Goal: Task Accomplishment & Management: Manage account settings

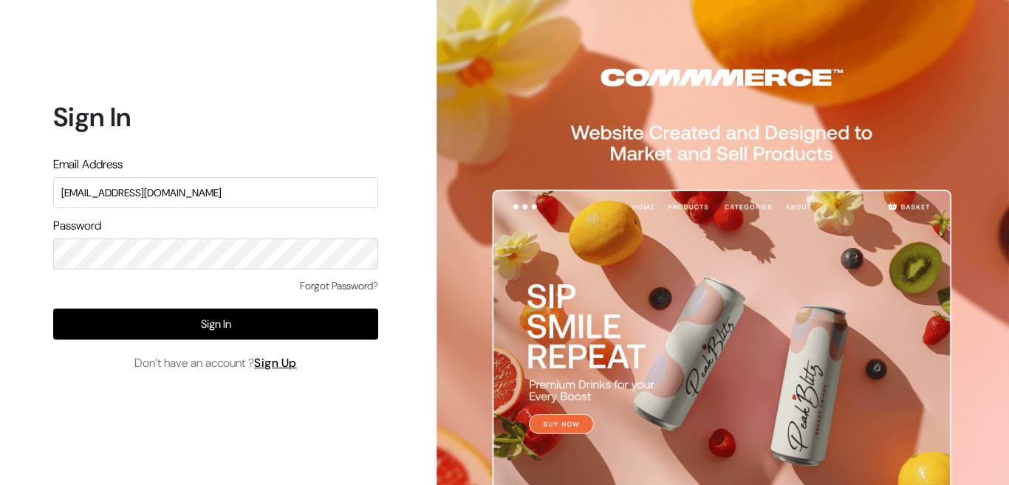
type input "admin@shahbookhouse.com"
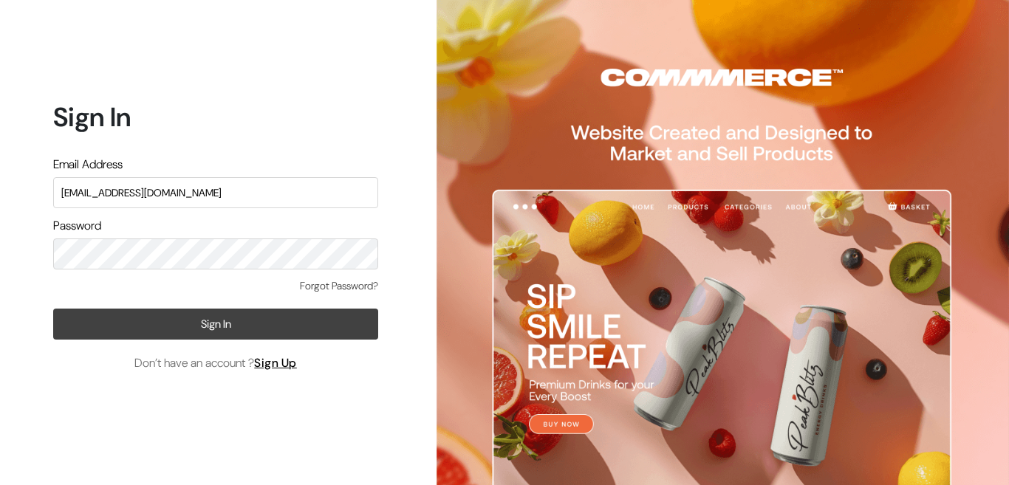
click at [238, 335] on button "Sign In" at bounding box center [215, 324] width 325 height 31
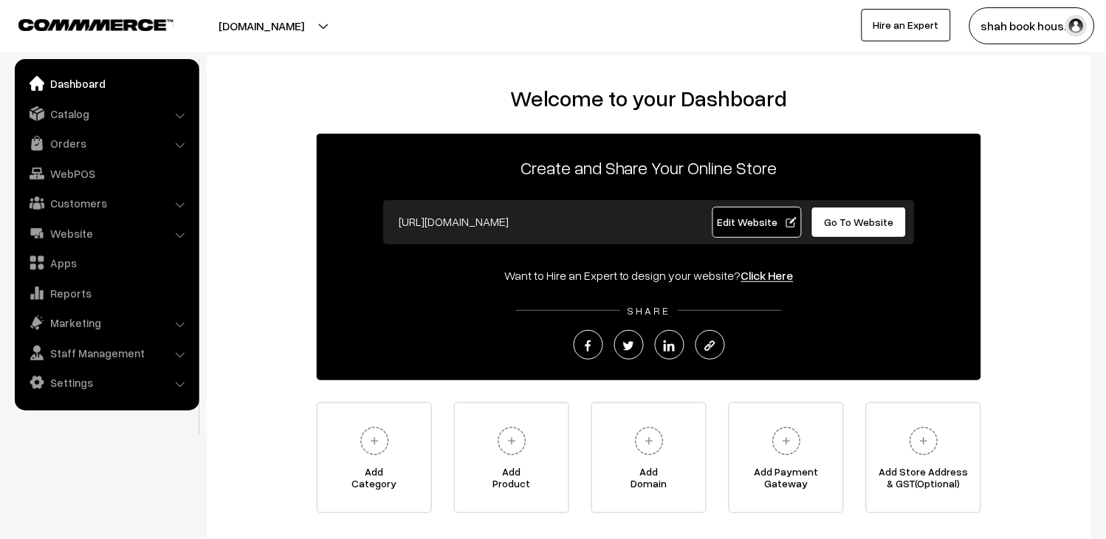
click at [65, 129] on ul "Dashboard Catalog" at bounding box center [107, 235] width 185 height 352
click at [66, 139] on link "Orders" at bounding box center [106, 143] width 176 height 27
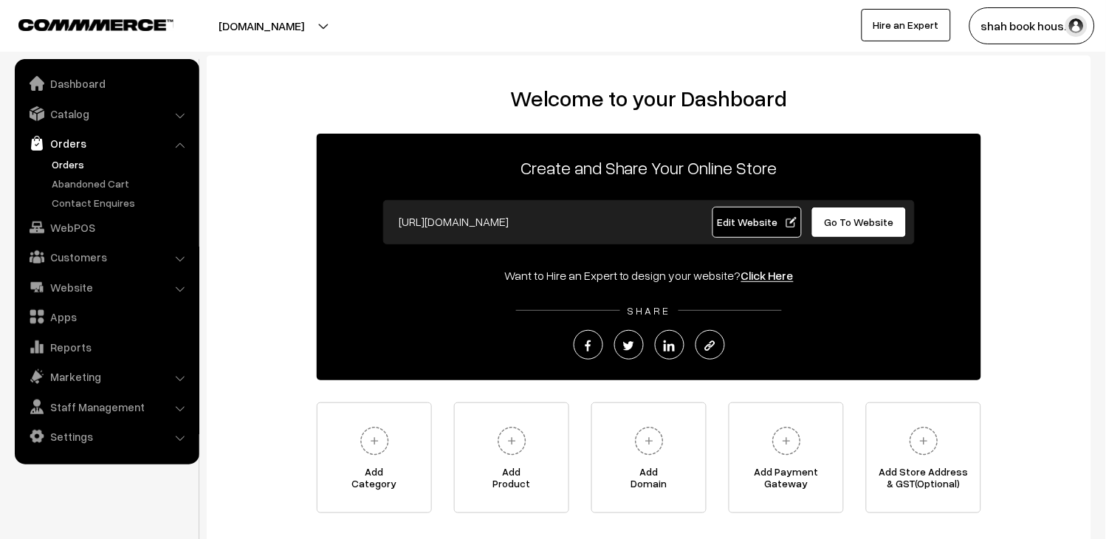
click at [86, 165] on link "Orders" at bounding box center [121, 165] width 146 height 16
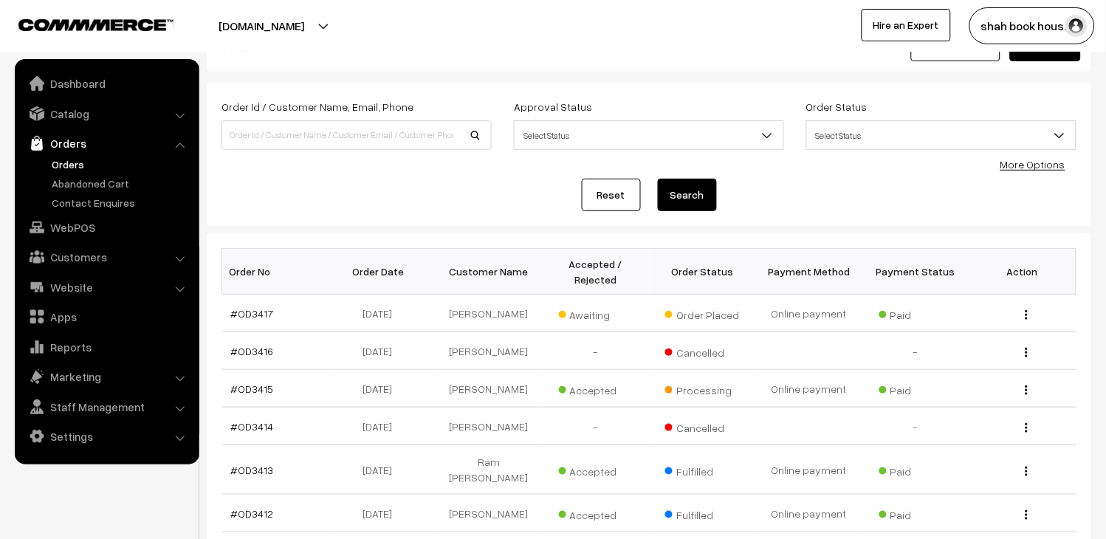
scroll to position [82, 0]
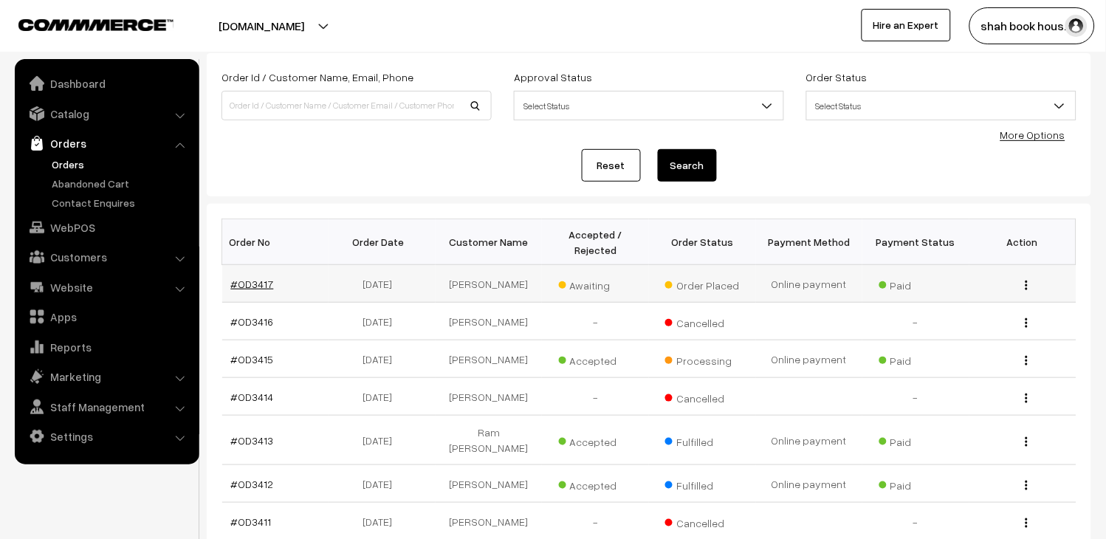
click at [242, 282] on link "#OD3417" at bounding box center [252, 284] width 43 height 13
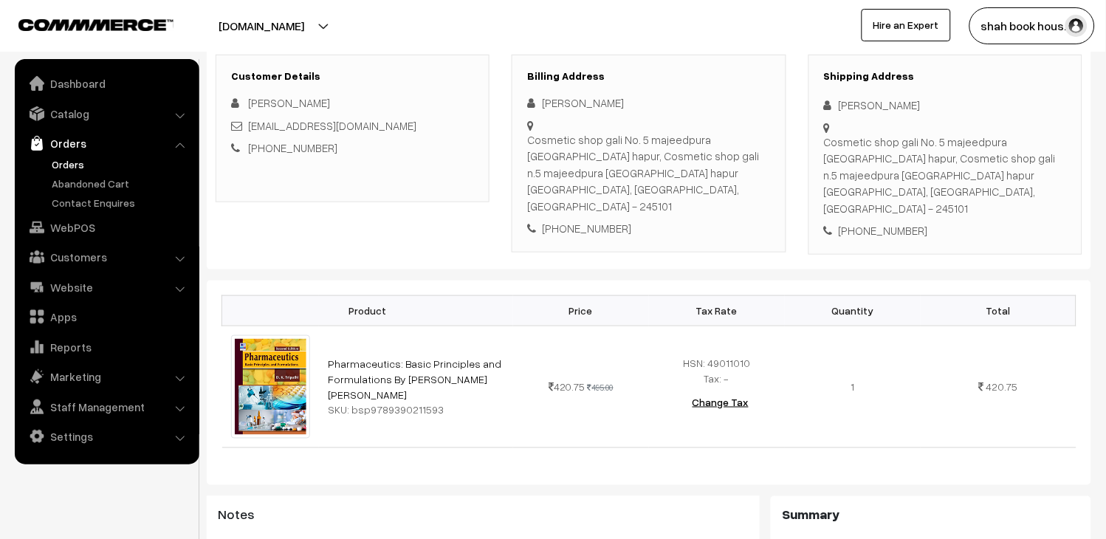
scroll to position [246, 0]
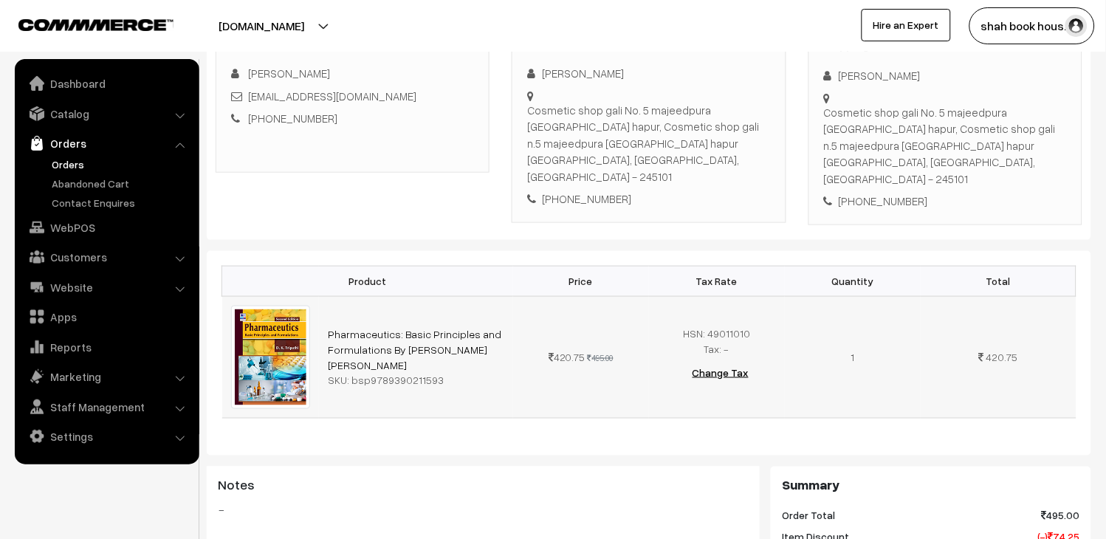
drag, startPoint x: 440, startPoint y: 358, endPoint x: 368, endPoint y: 364, distance: 72.6
click at [368, 364] on td "Pharmaceutics: Basic Principles and Formulations By Dulal Krishna Tripathi SKU:…" at bounding box center [416, 357] width 194 height 122
copy div "9789390211593"
click at [50, 159] on link "Orders" at bounding box center [121, 165] width 146 height 16
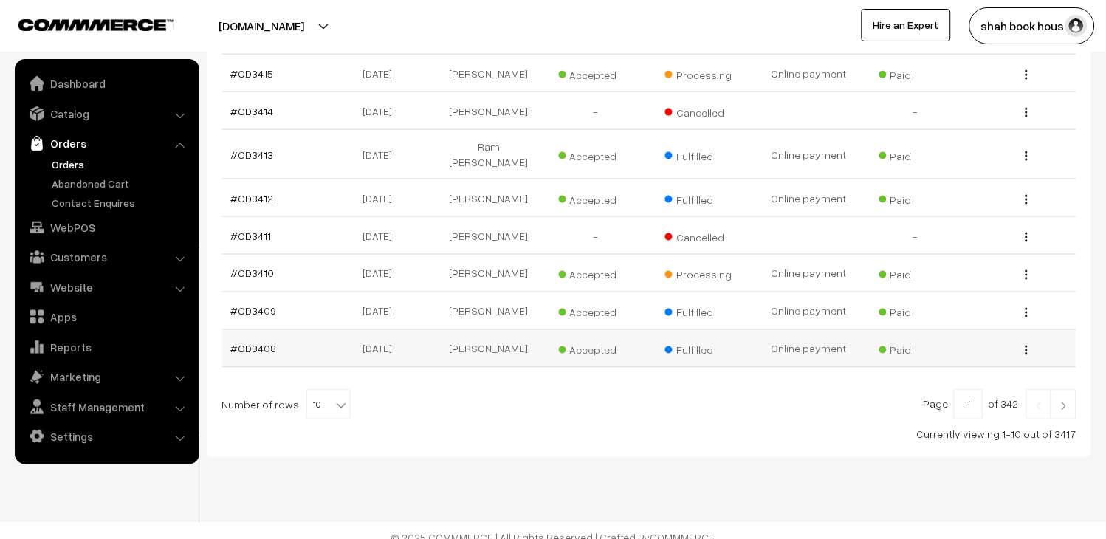
scroll to position [371, 0]
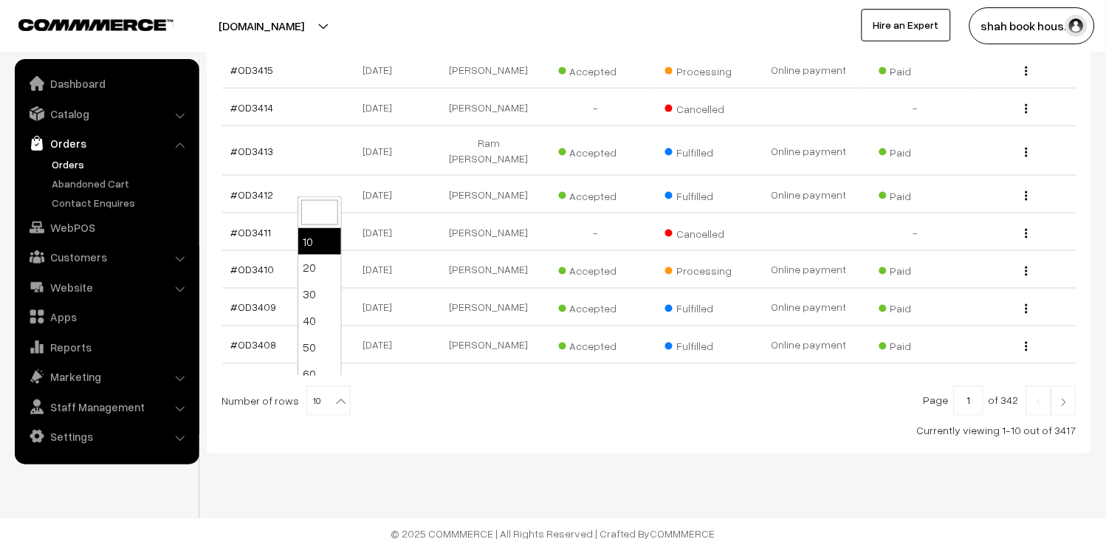
click at [311, 393] on span "10" at bounding box center [328, 402] width 43 height 30
select select "100"
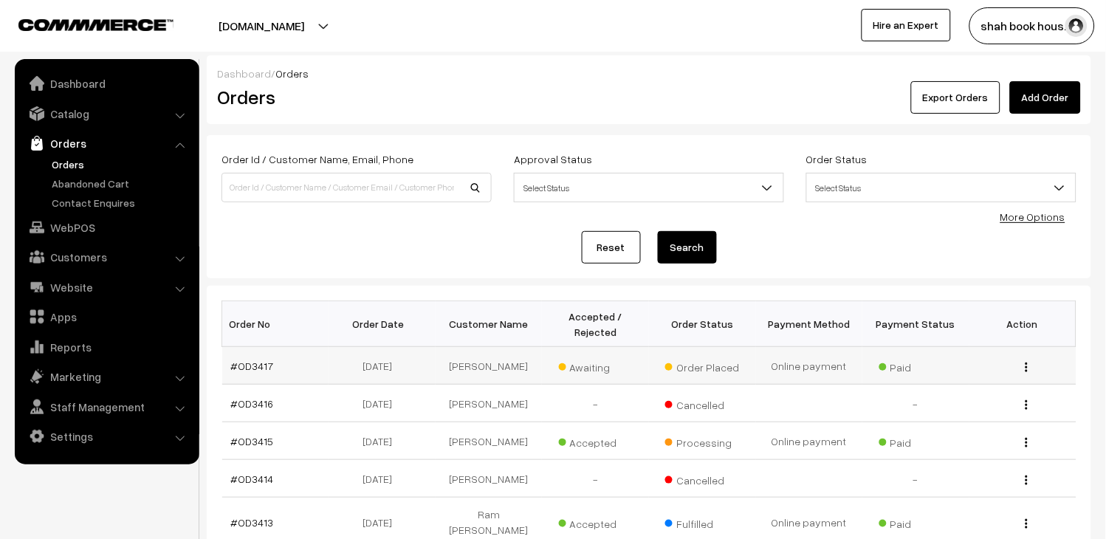
click at [230, 366] on td "#OD3417" at bounding box center [275, 366] width 107 height 38
click at [247, 363] on link "#OD3417" at bounding box center [252, 366] width 43 height 13
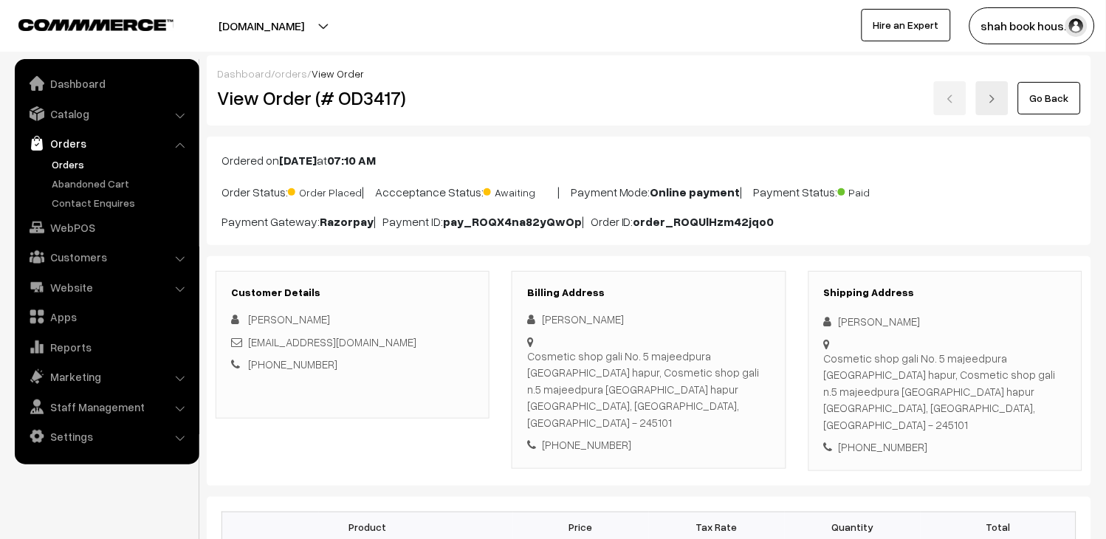
click at [414, 342] on div "abbidmoabbid@gmail.com" at bounding box center [352, 342] width 243 height 17
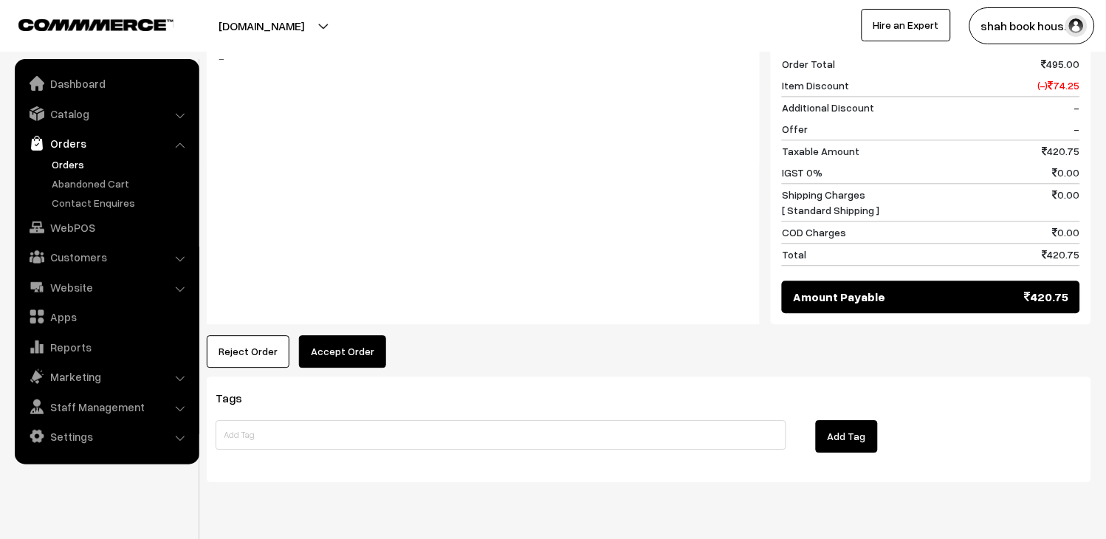
scroll to position [721, 0]
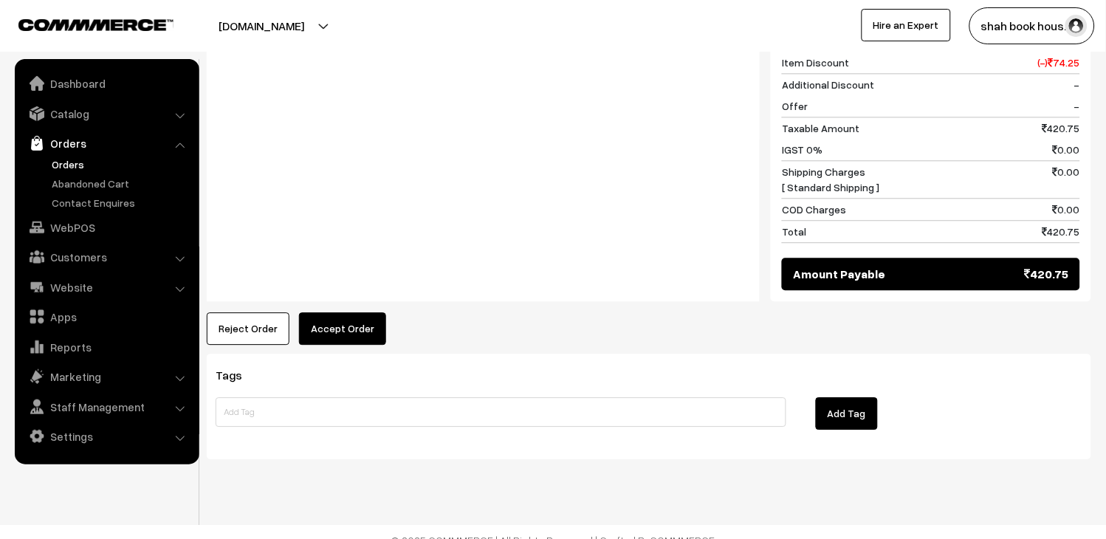
click at [367, 321] on button "Accept Order" at bounding box center [342, 328] width 87 height 32
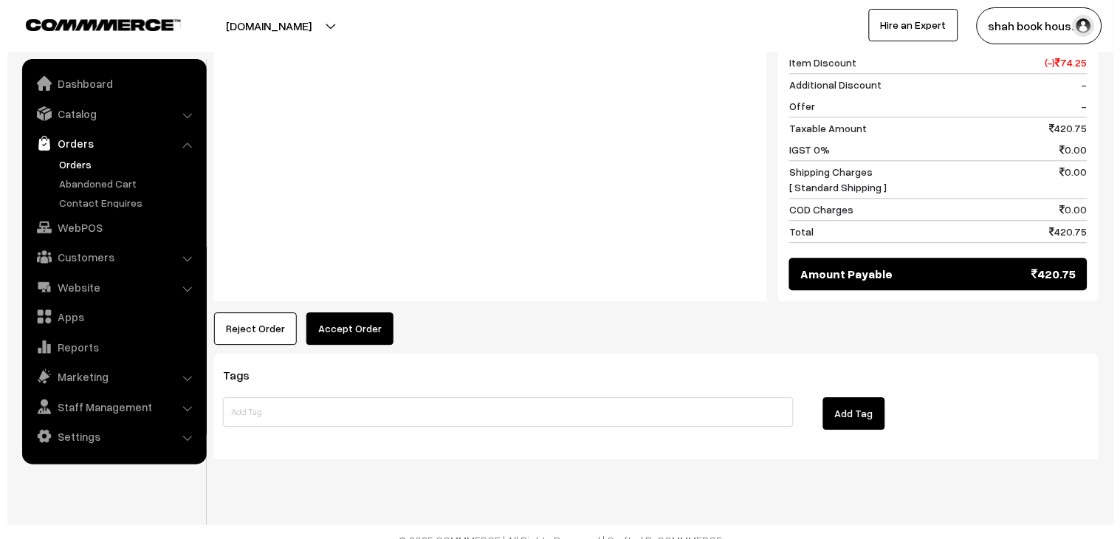
scroll to position [722, 0]
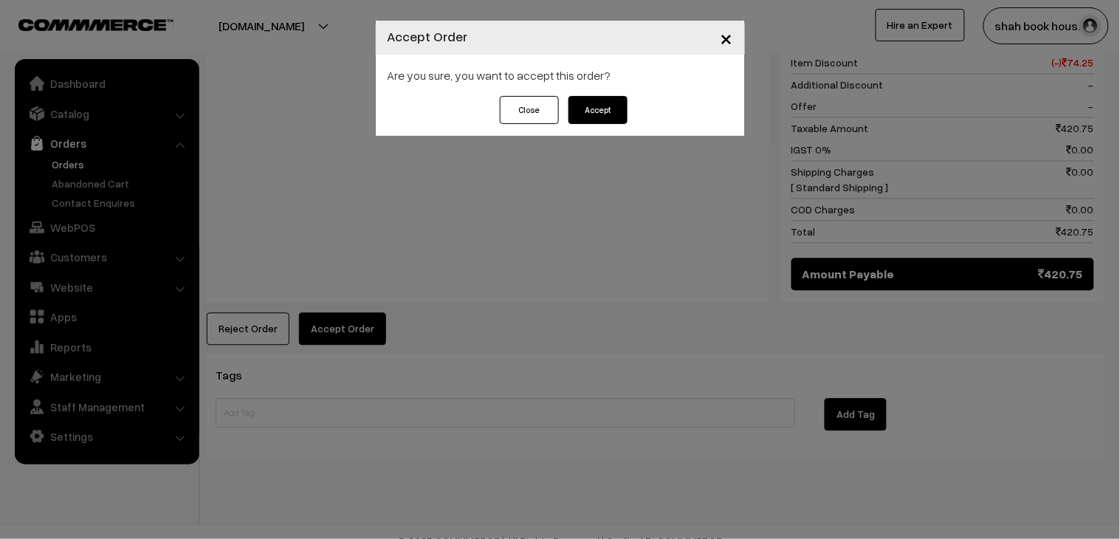
click at [584, 112] on button "Accept" at bounding box center [598, 110] width 59 height 28
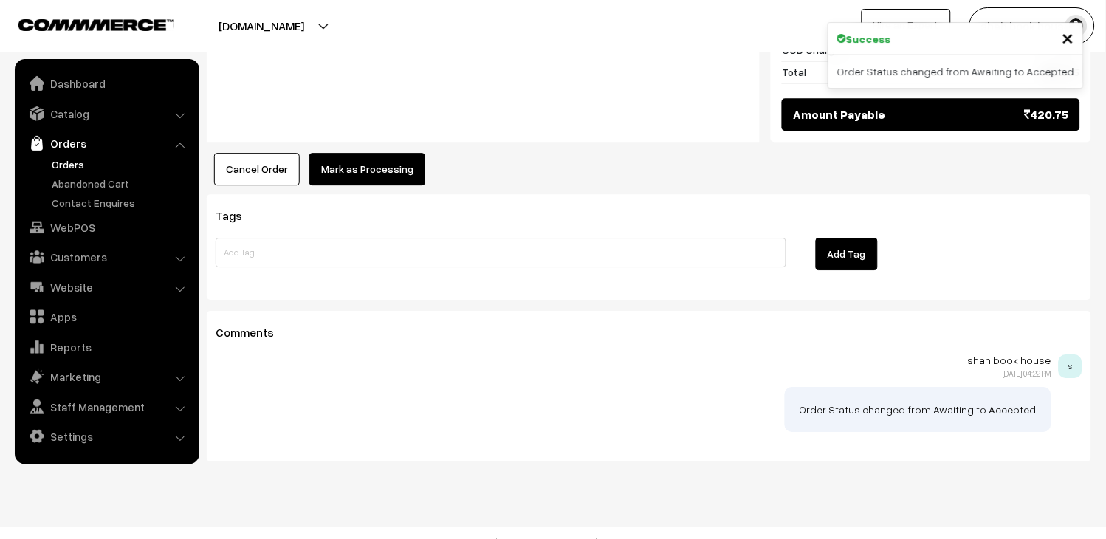
click at [349, 153] on button "Mark as Processing" at bounding box center [367, 169] width 116 height 32
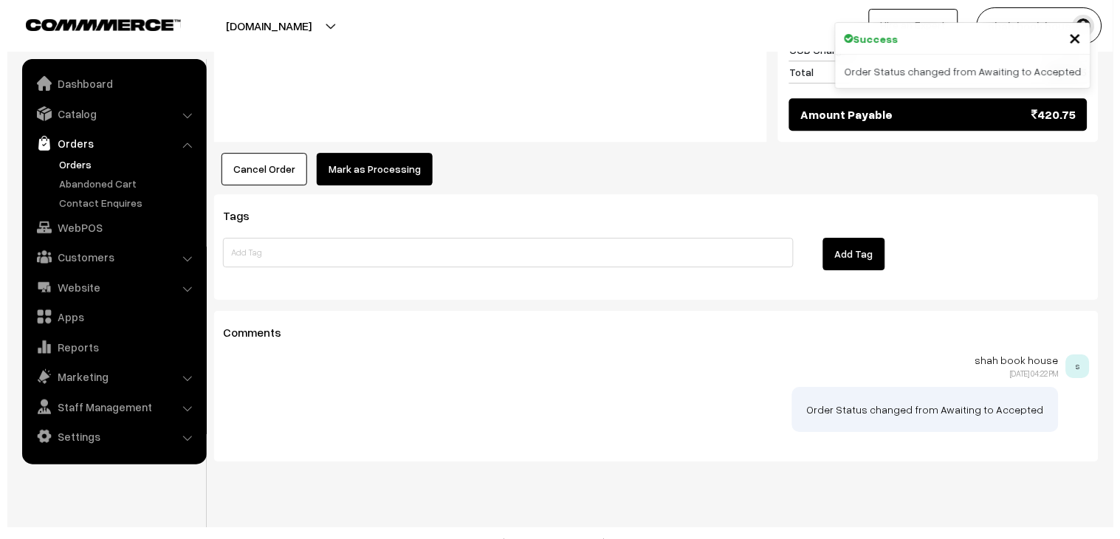
scroll to position [882, 0]
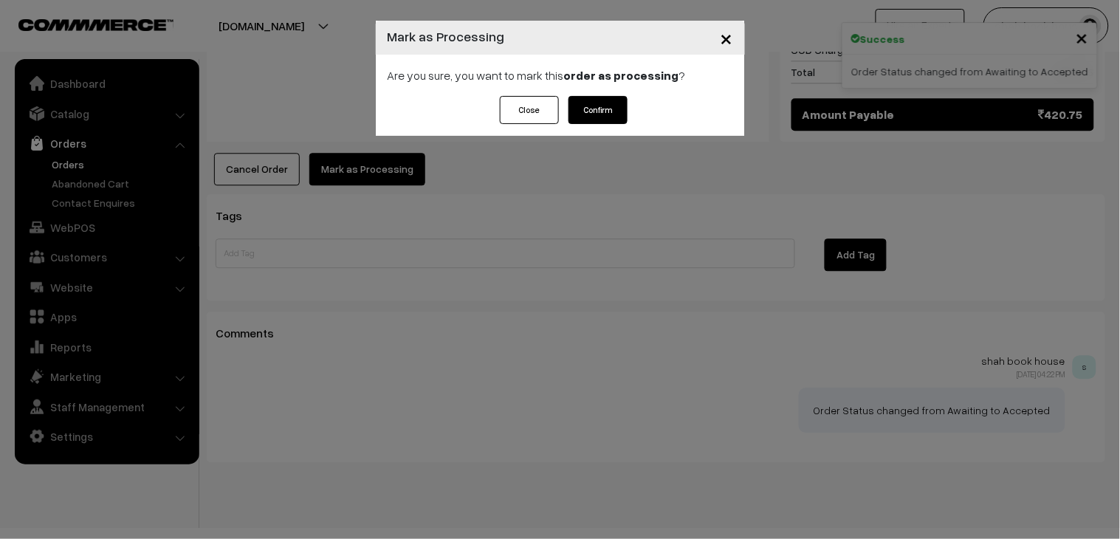
click at [593, 121] on button "Confirm" at bounding box center [598, 110] width 59 height 28
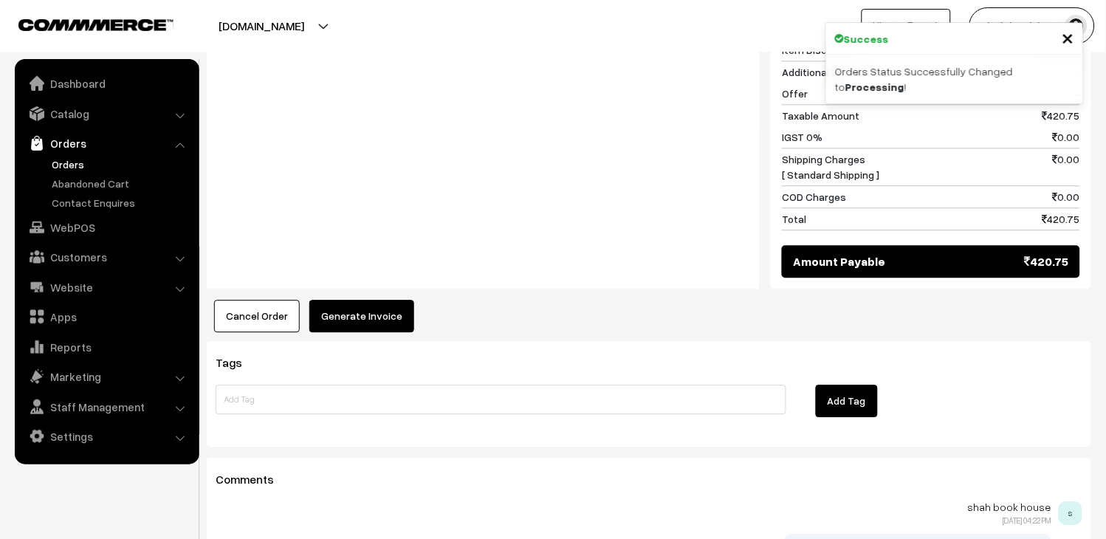
scroll to position [739, 0]
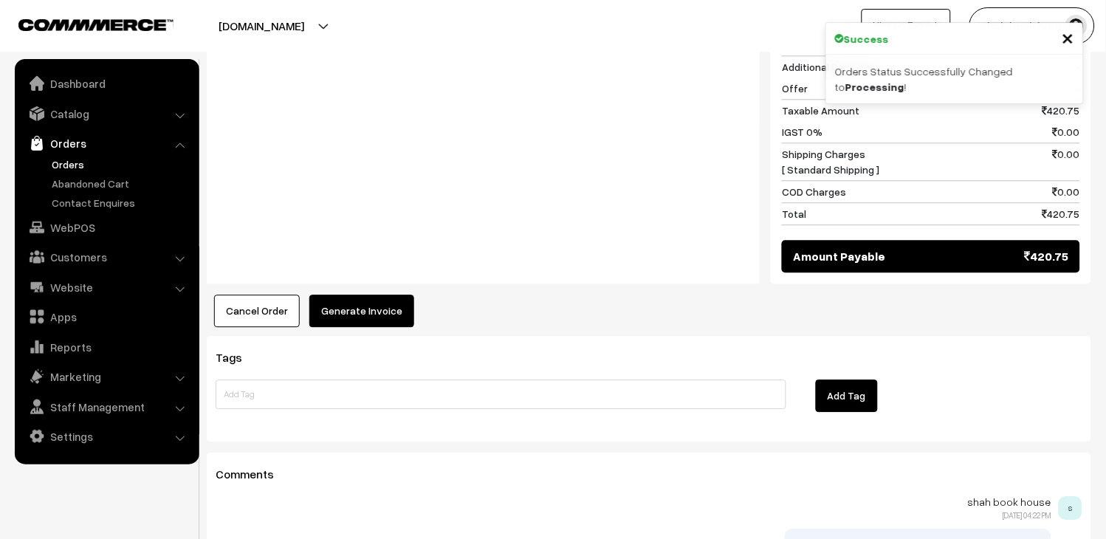
click at [323, 295] on button "Generate Invoice" at bounding box center [361, 311] width 105 height 32
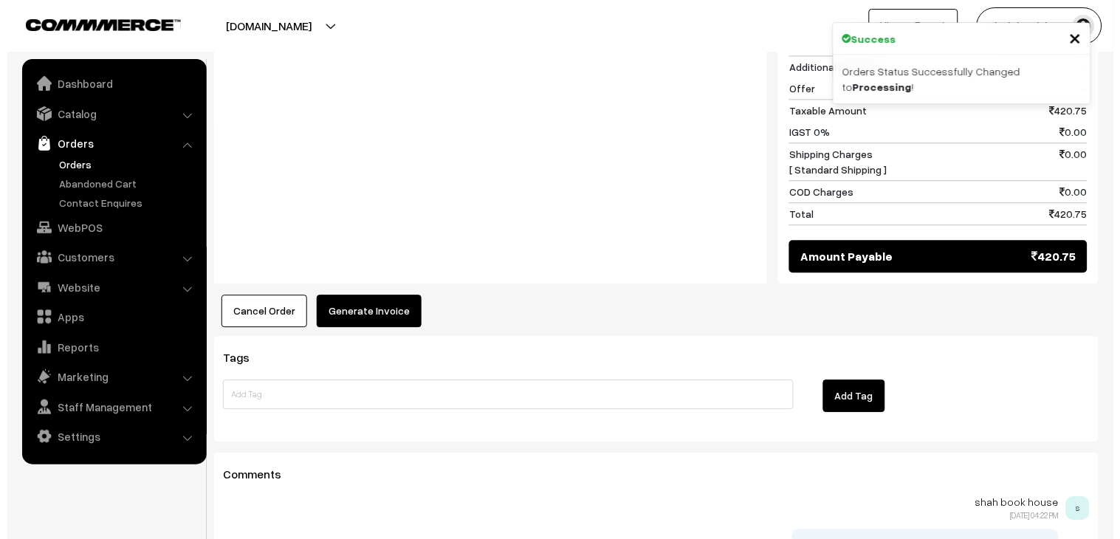
scroll to position [740, 0]
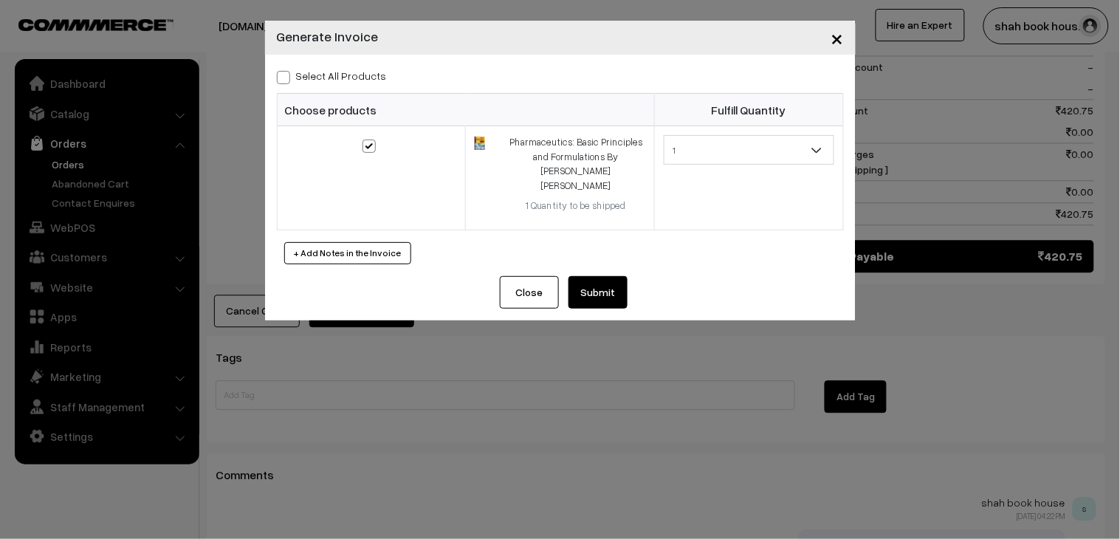
click at [616, 281] on button "Submit" at bounding box center [598, 292] width 59 height 32
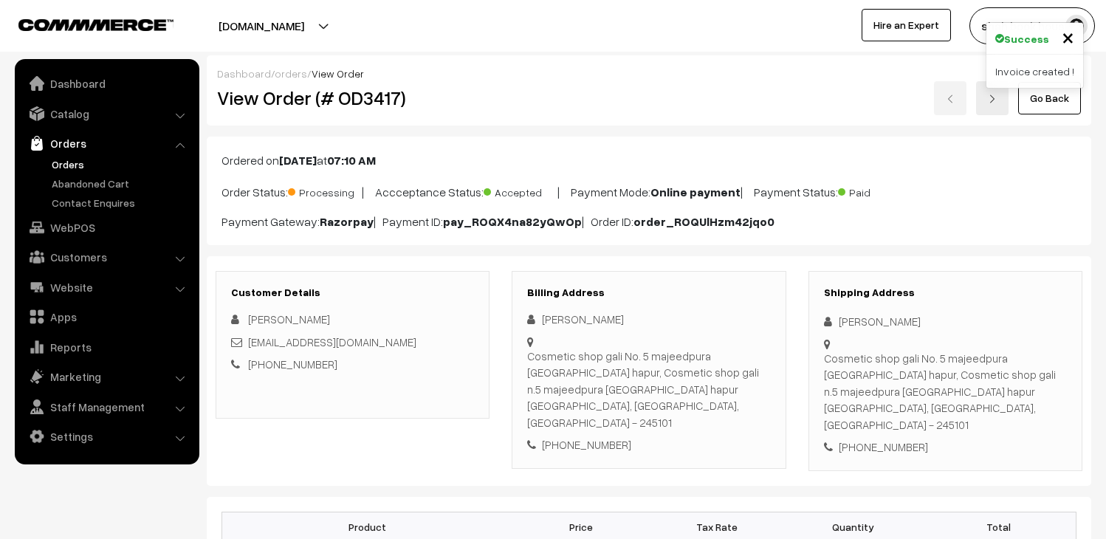
scroll to position [736, 0]
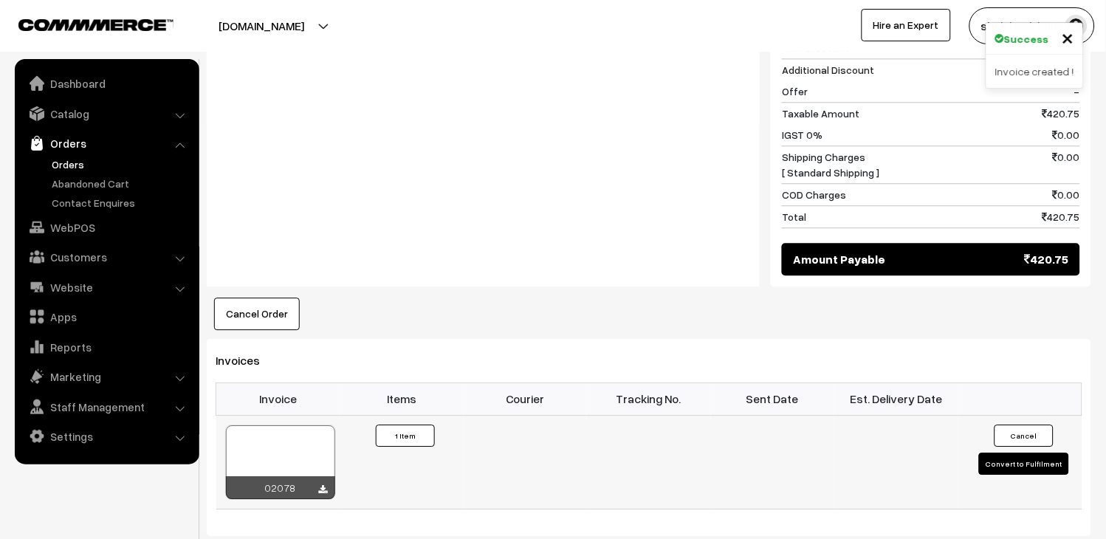
click at [315, 436] on div at bounding box center [280, 462] width 109 height 74
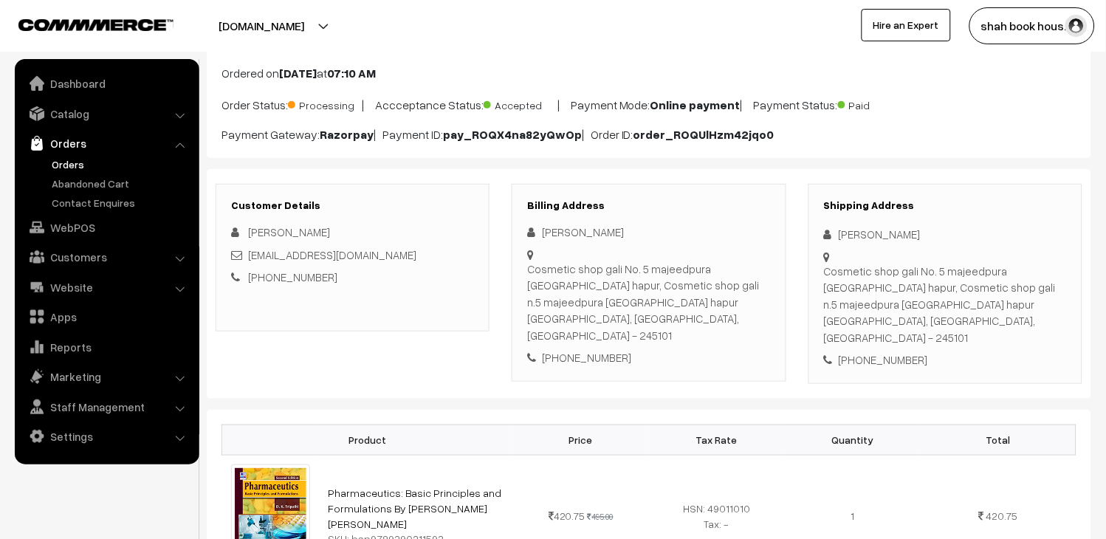
scroll to position [0, 0]
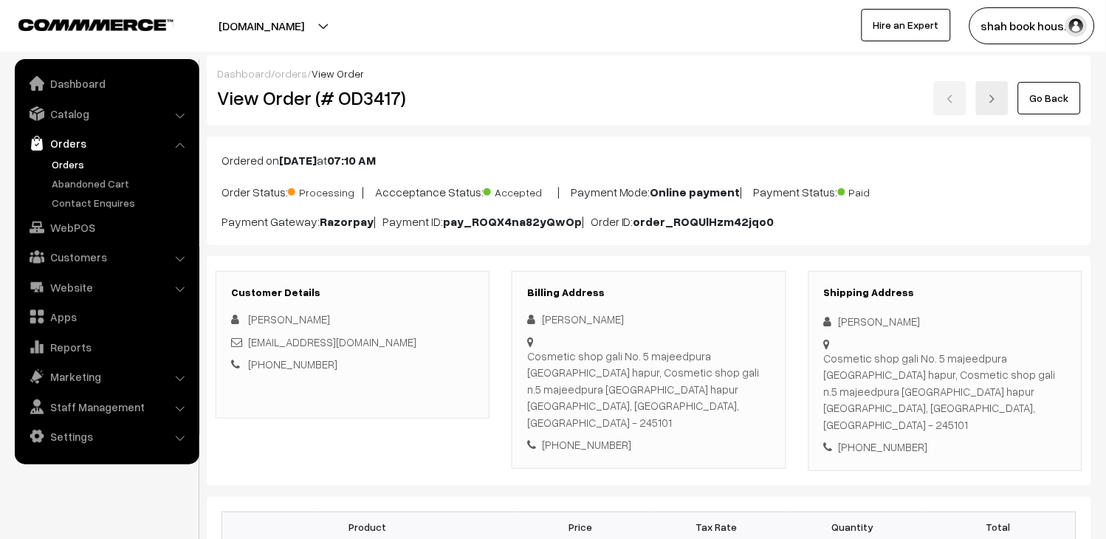
click at [81, 164] on link "Orders" at bounding box center [121, 165] width 146 height 16
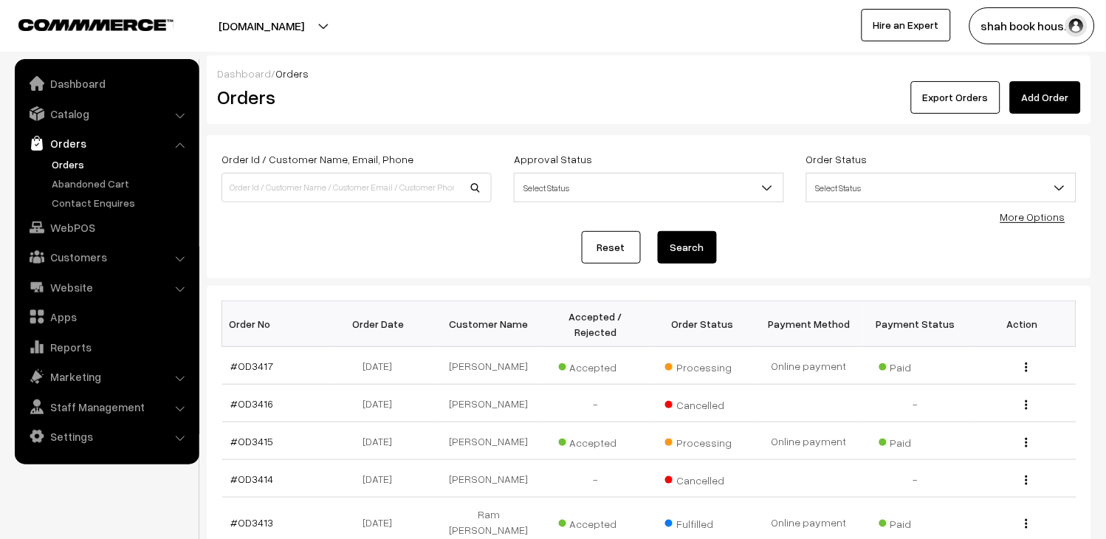
click at [75, 168] on link "Orders" at bounding box center [121, 165] width 146 height 16
